Goal: Transaction & Acquisition: Purchase product/service

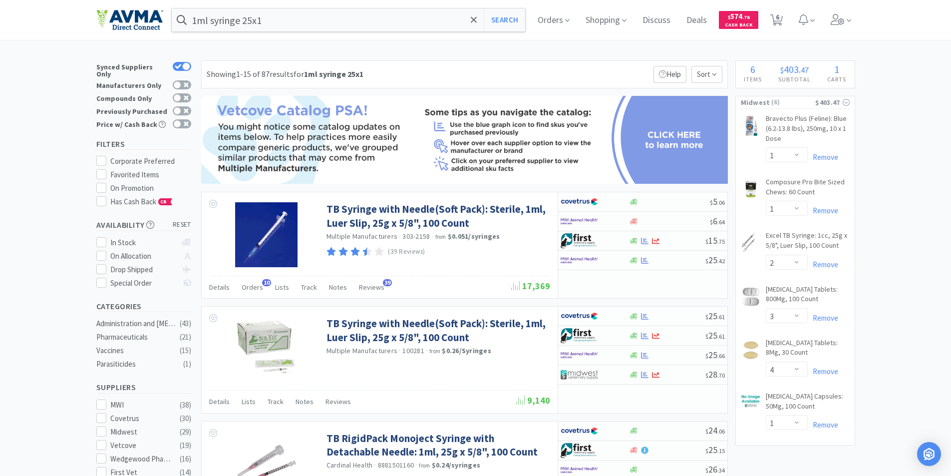
select select "1"
select select "2"
select select "3"
select select "4"
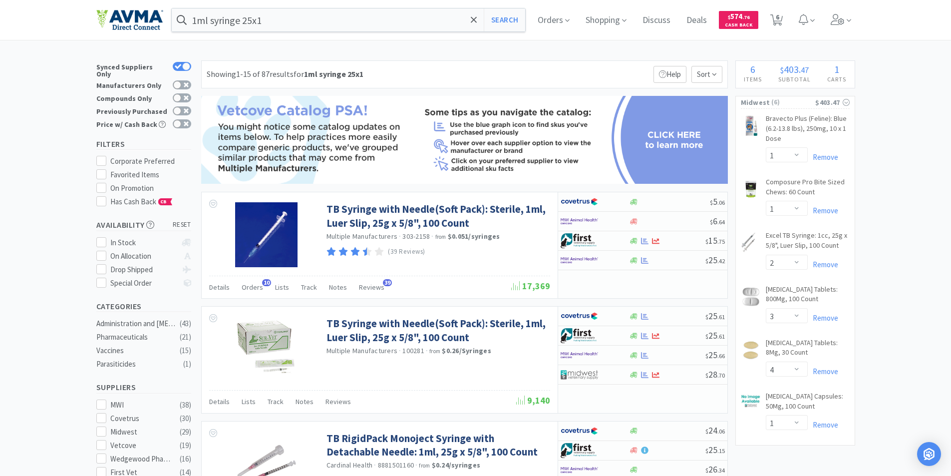
select select "1"
click at [779, 21] on span "6" at bounding box center [776, 17] width 3 height 40
select select "1"
select select "2"
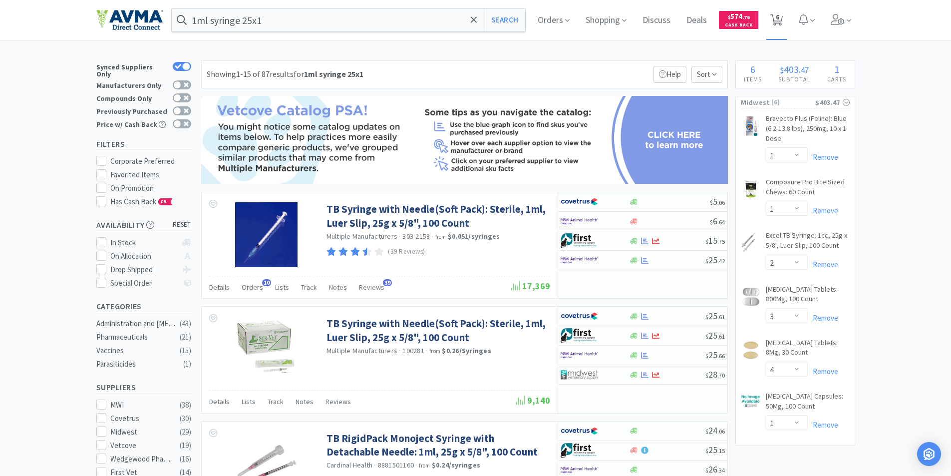
select select "3"
select select "4"
select select "1"
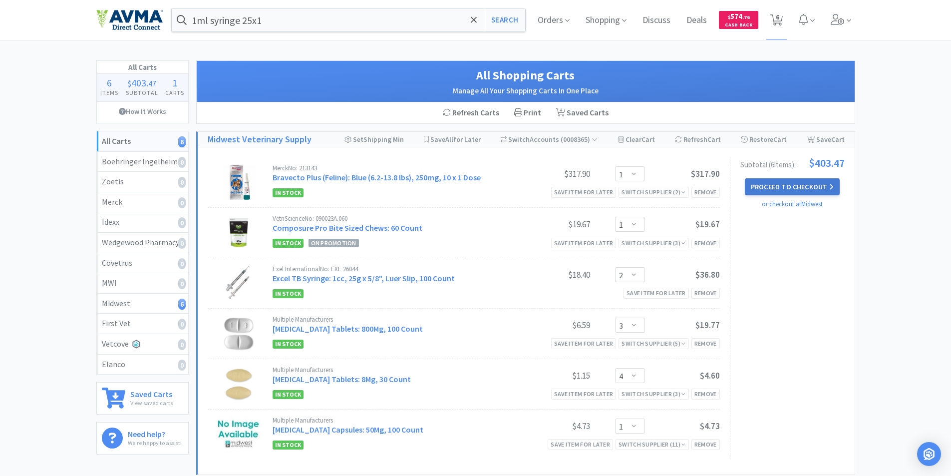
click at [777, 184] on button "Proceed to Checkout" at bounding box center [792, 186] width 95 height 17
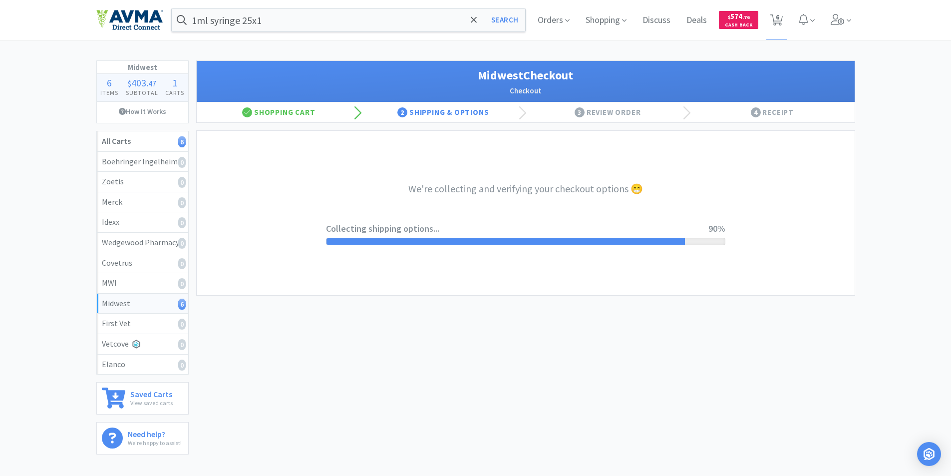
select select "0"
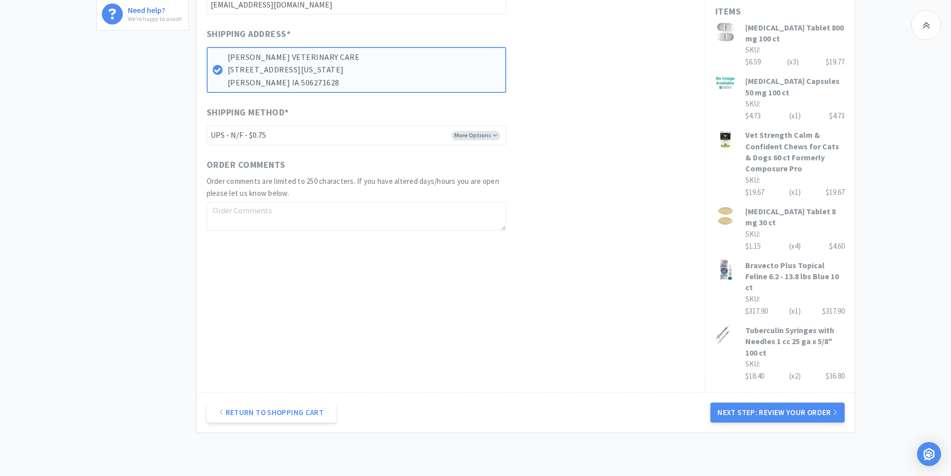
scroll to position [472, 0]
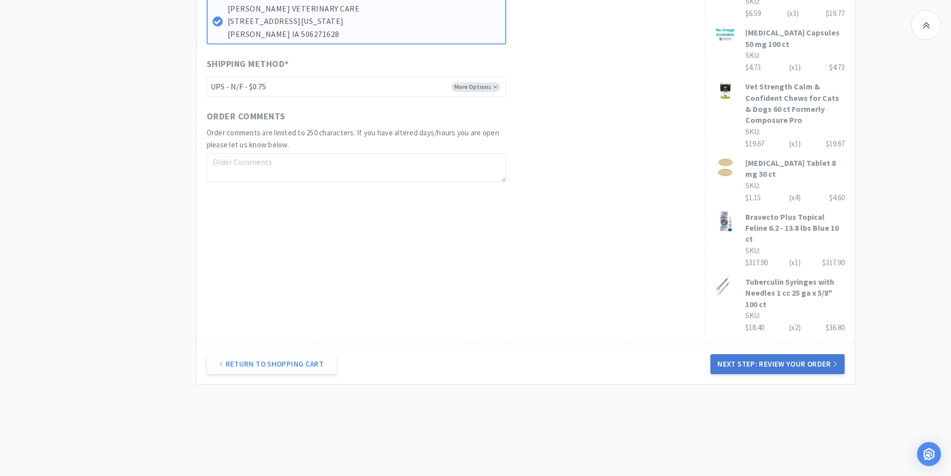
click at [771, 354] on button "Next Step: Review Your Order" at bounding box center [777, 364] width 134 height 20
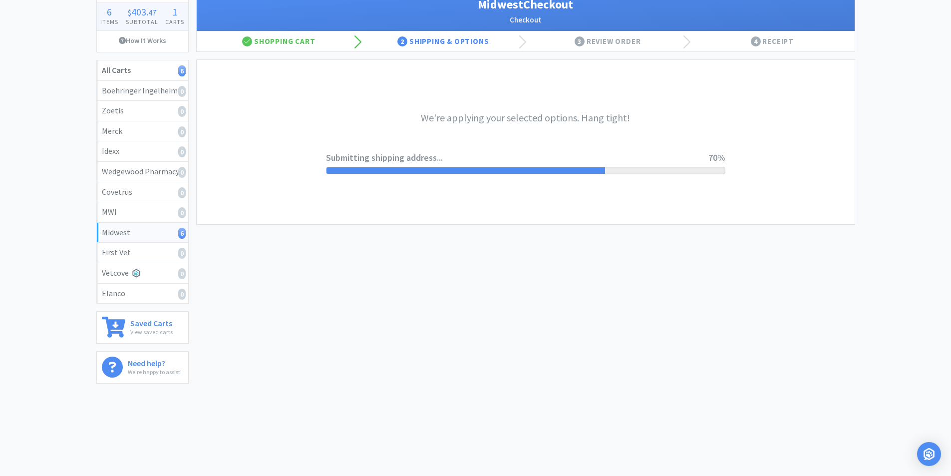
scroll to position [0, 0]
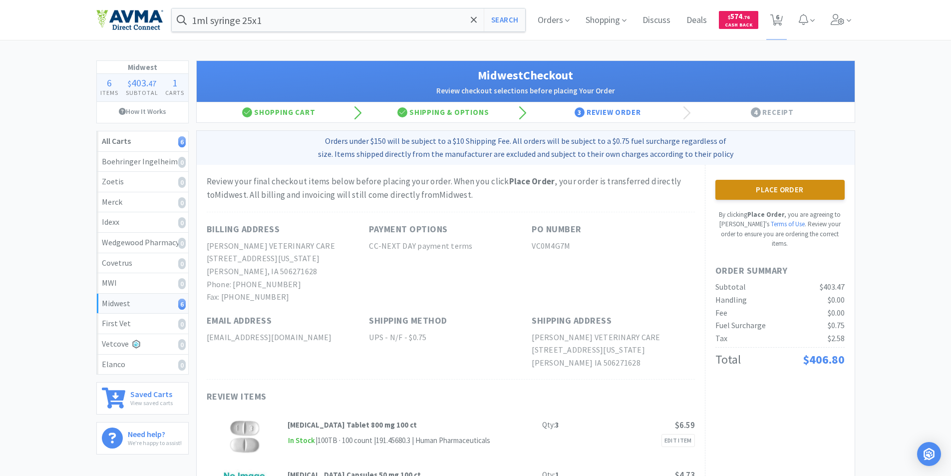
click at [773, 192] on button "Place Order" at bounding box center [779, 190] width 129 height 20
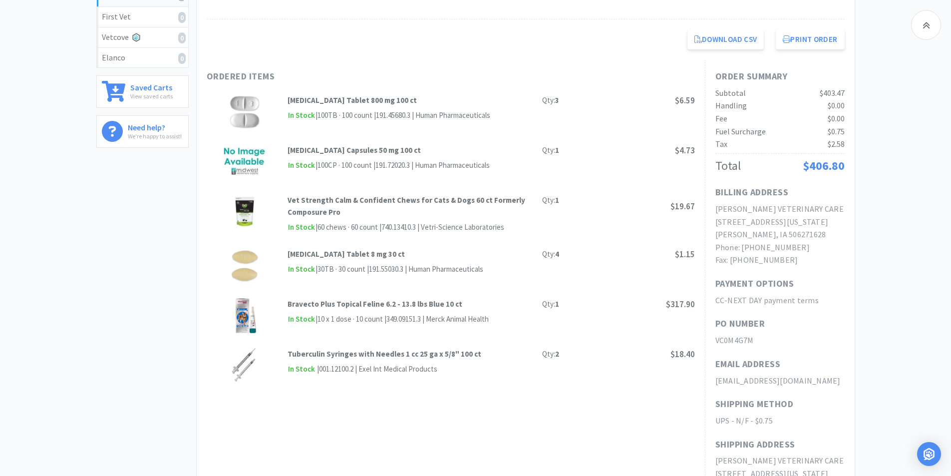
scroll to position [147, 0]
